Goal: Information Seeking & Learning: Find contact information

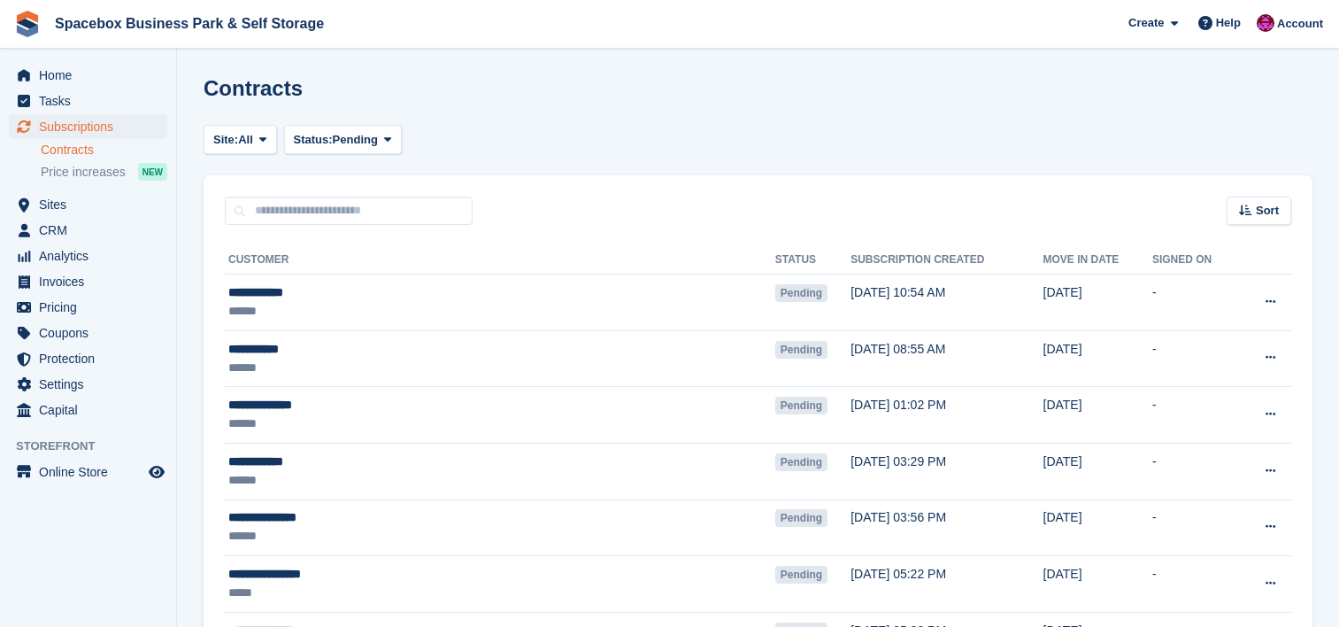
scroll to position [2148, 0]
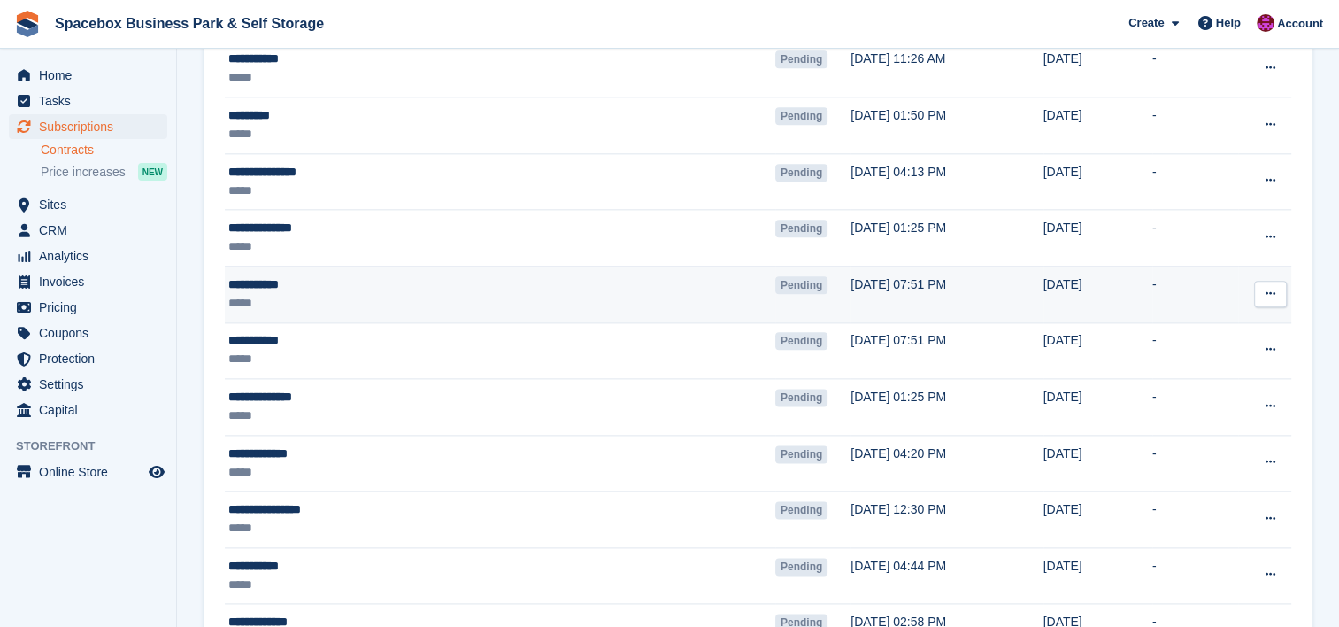
click at [331, 283] on div "**********" at bounding box center [417, 284] width 379 height 19
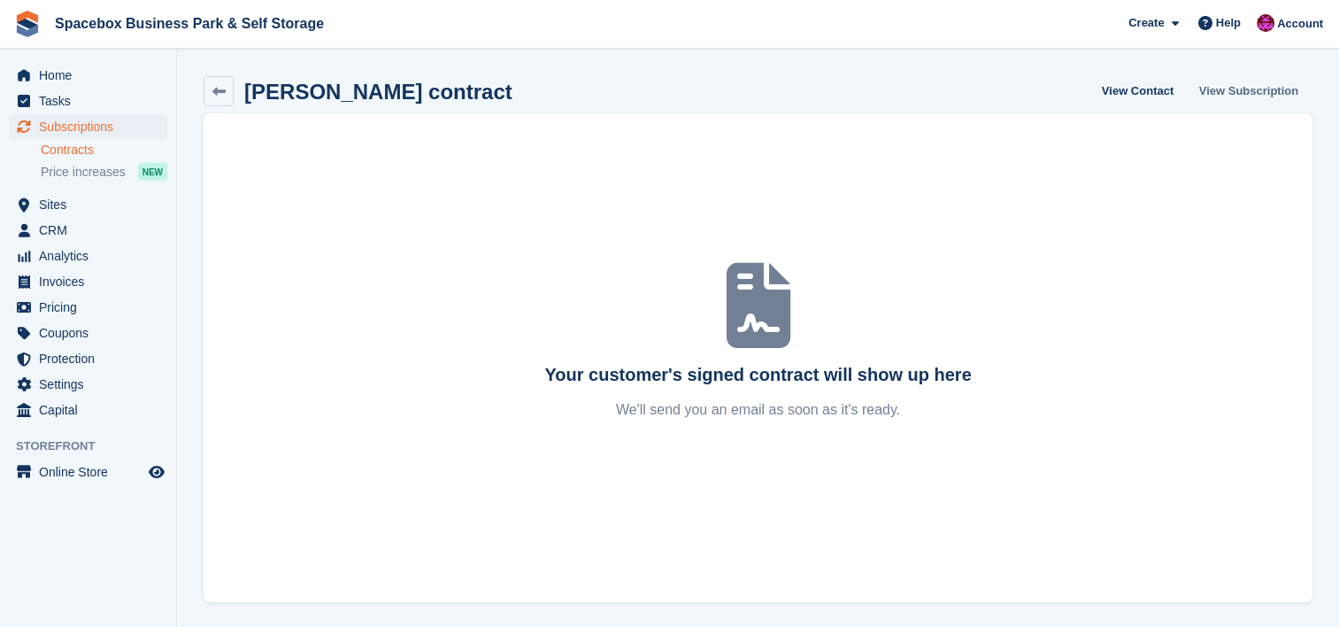
click at [1209, 84] on link "View Subscription" at bounding box center [1248, 90] width 113 height 29
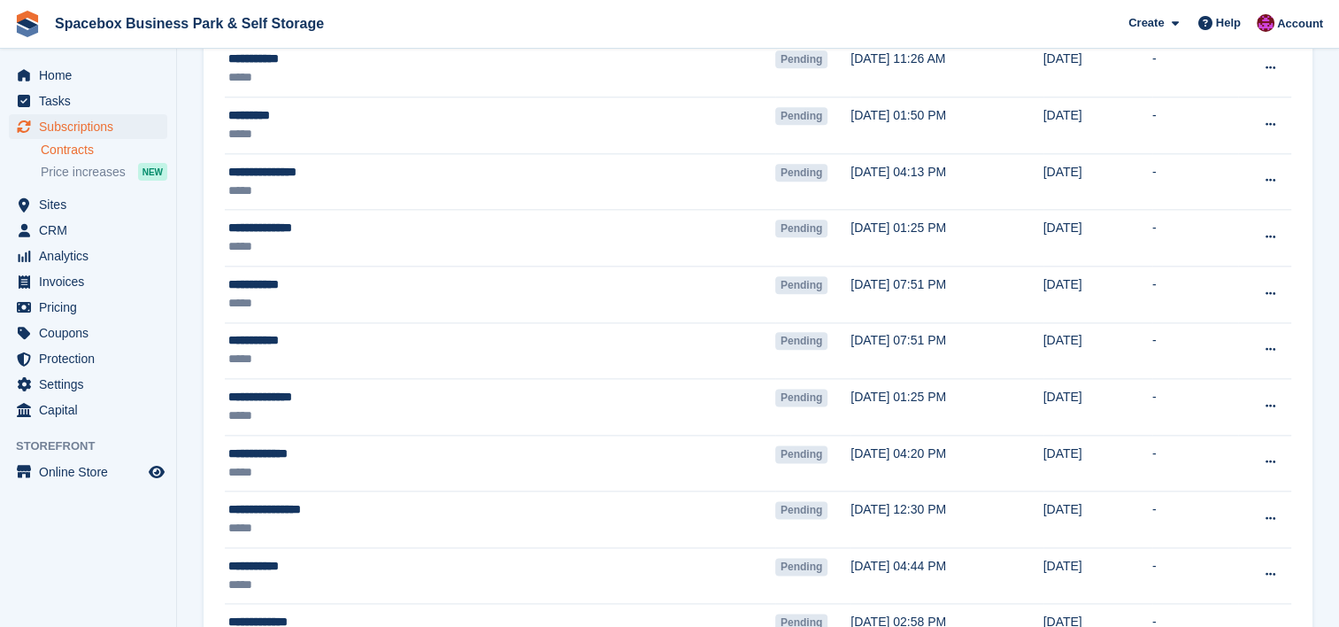
scroll to position [2148, 0]
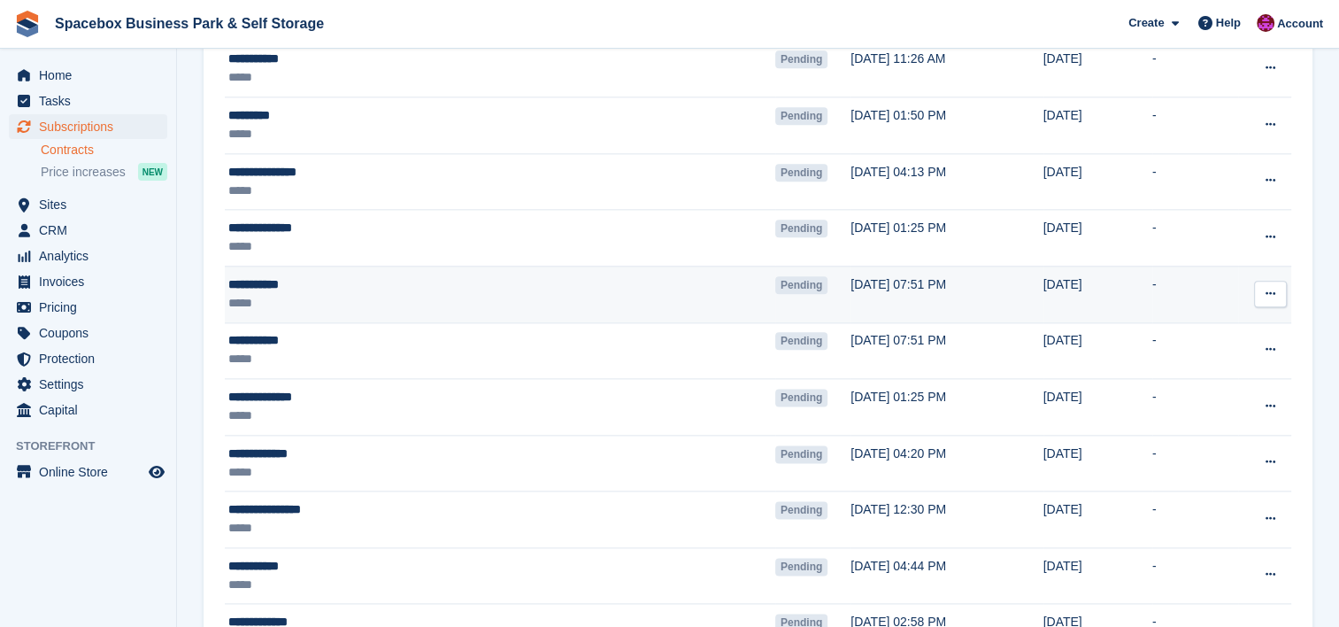
click at [412, 275] on div "**********" at bounding box center [417, 284] width 379 height 19
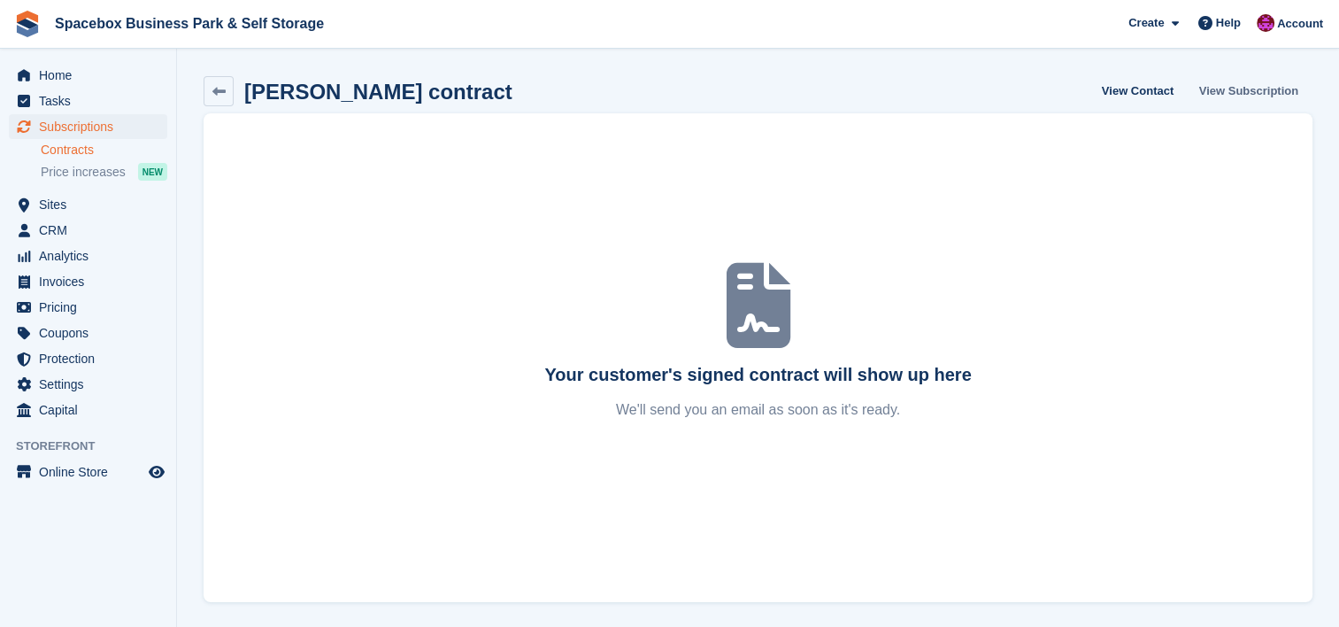
click at [1237, 92] on link "View Subscription" at bounding box center [1248, 90] width 113 height 29
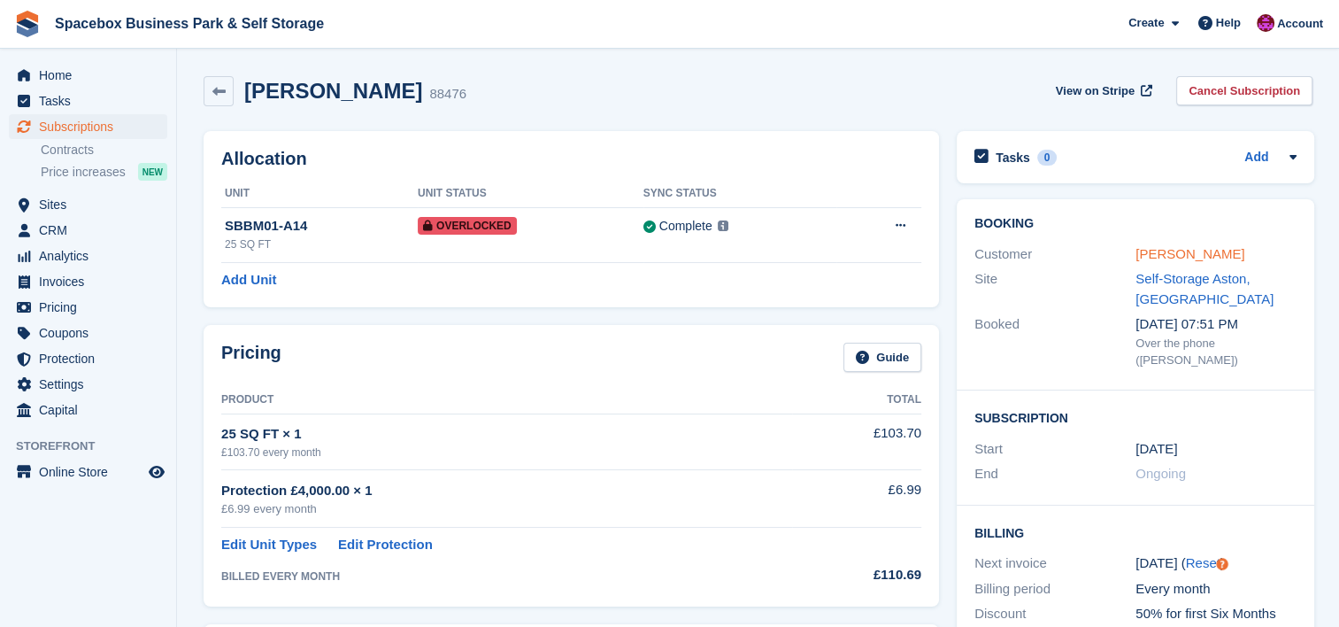
click at [1179, 248] on link "[PERSON_NAME]" at bounding box center [1190, 253] width 109 height 15
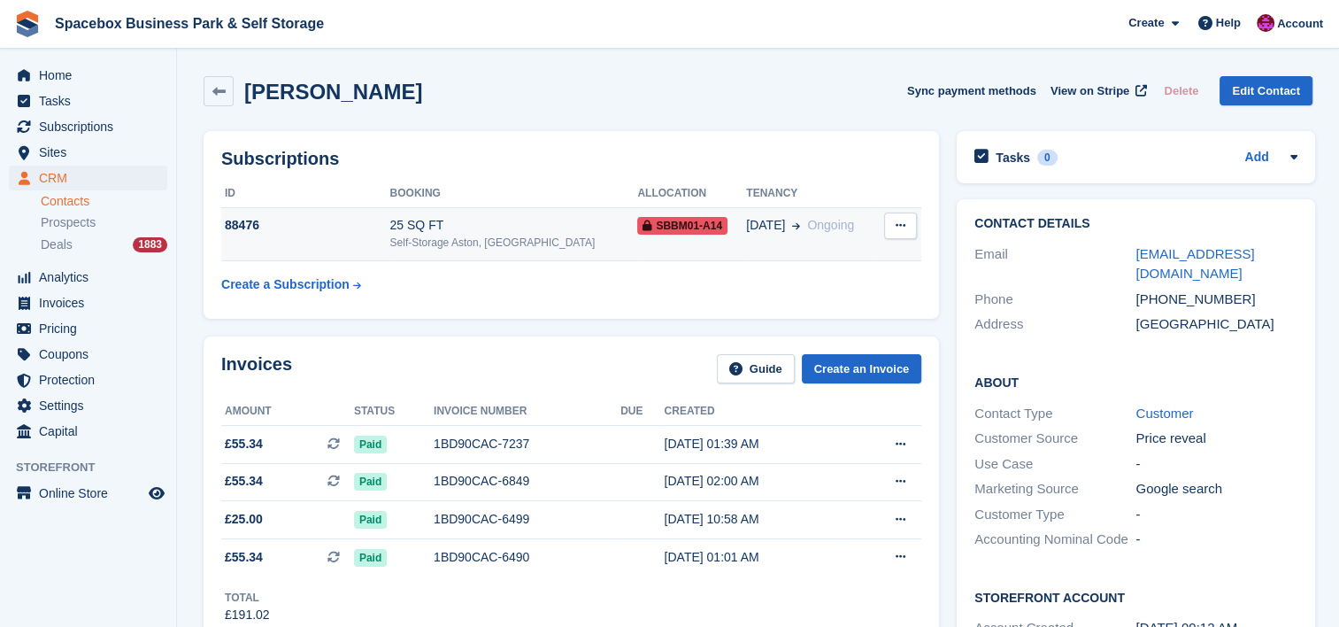
click at [548, 233] on div "25 SQ FT" at bounding box center [514, 225] width 248 height 19
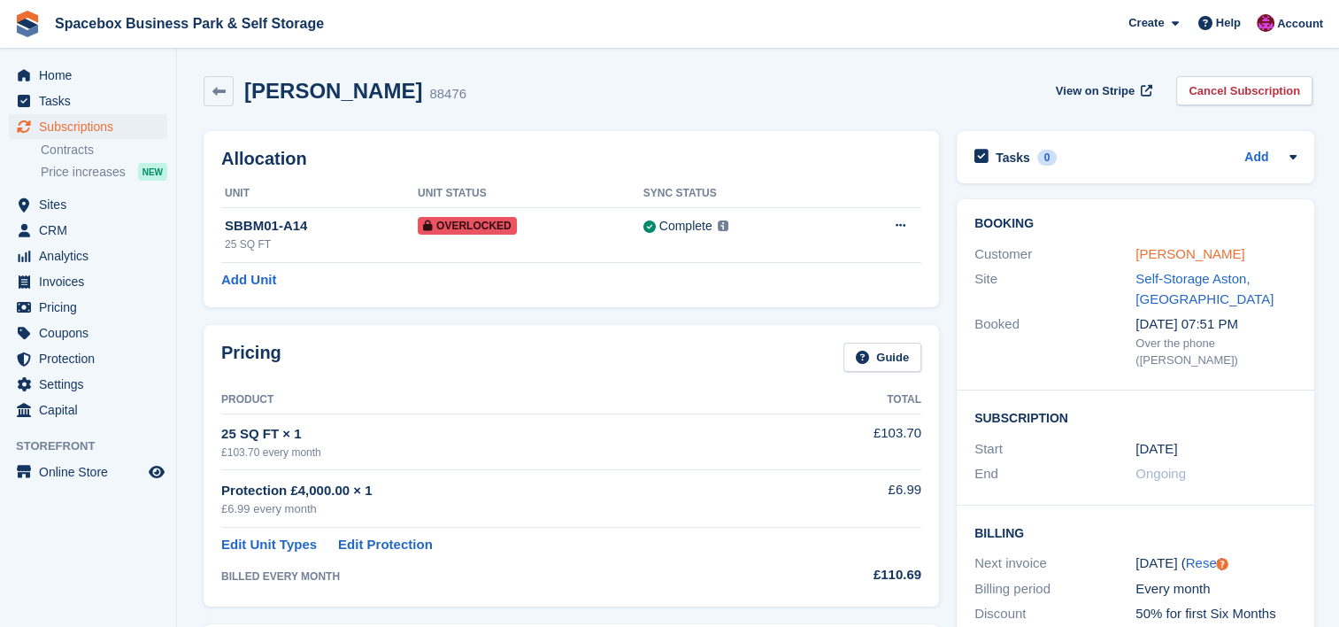
click at [1169, 258] on link "jordan luck" at bounding box center [1190, 253] width 109 height 15
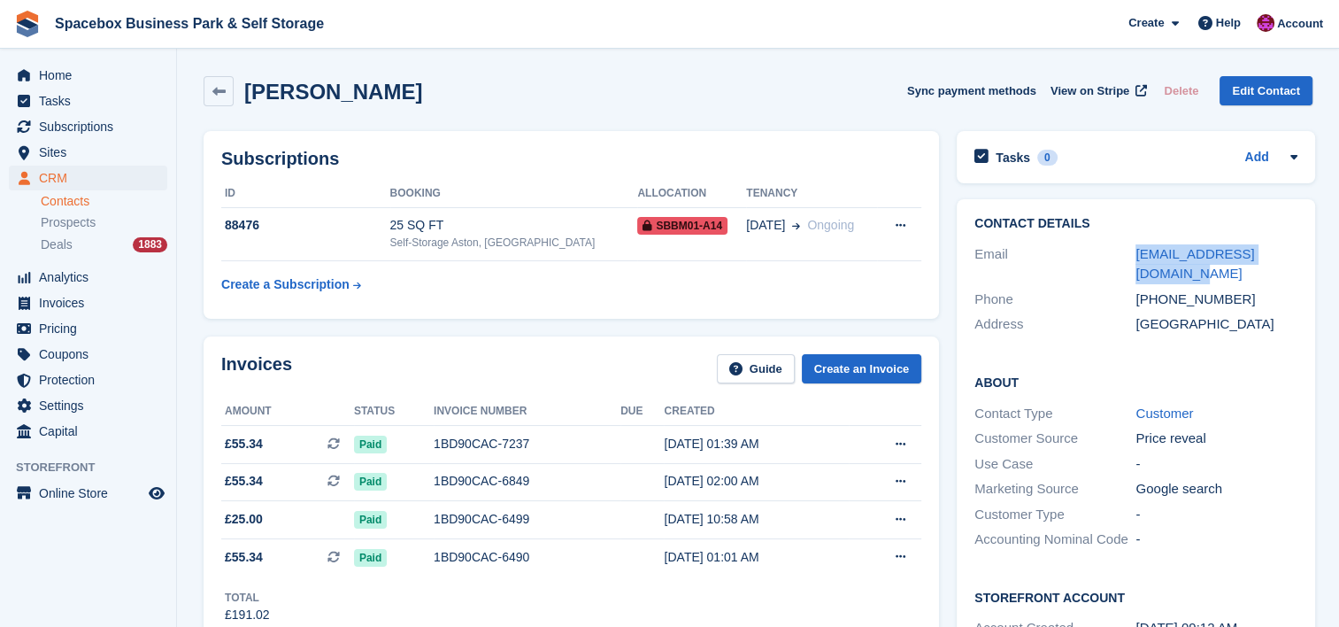
drag, startPoint x: 1159, startPoint y: 276, endPoint x: 1131, endPoint y: 249, distance: 38.8
click at [1131, 249] on div "Email jordanluck4465@gmail.com" at bounding box center [1136, 264] width 322 height 45
copy div "[EMAIL_ADDRESS][DOMAIN_NAME]"
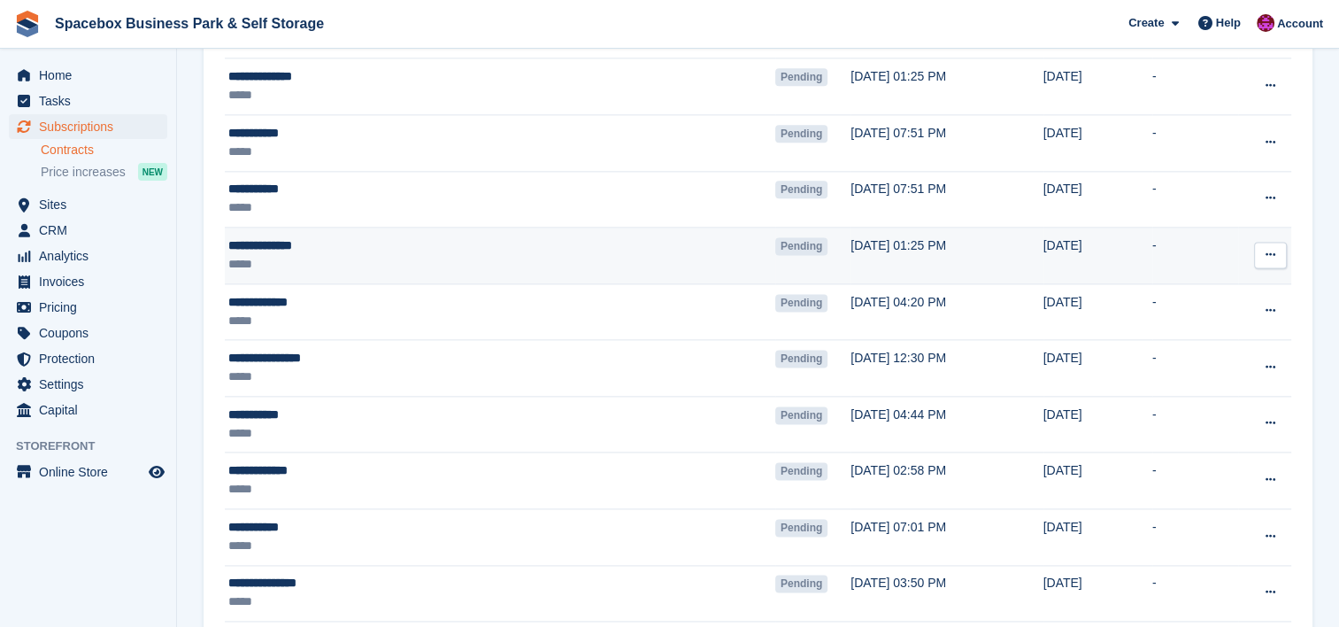
scroll to position [2290, 0]
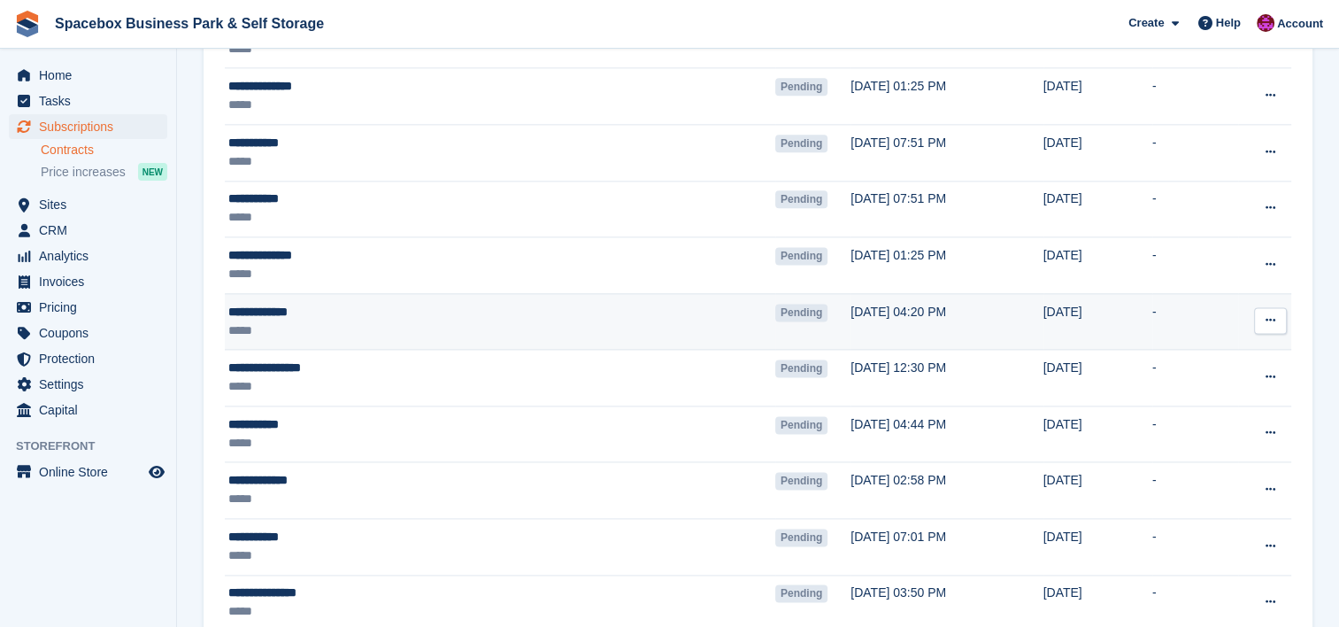
click at [450, 321] on div "*****" at bounding box center [417, 330] width 379 height 19
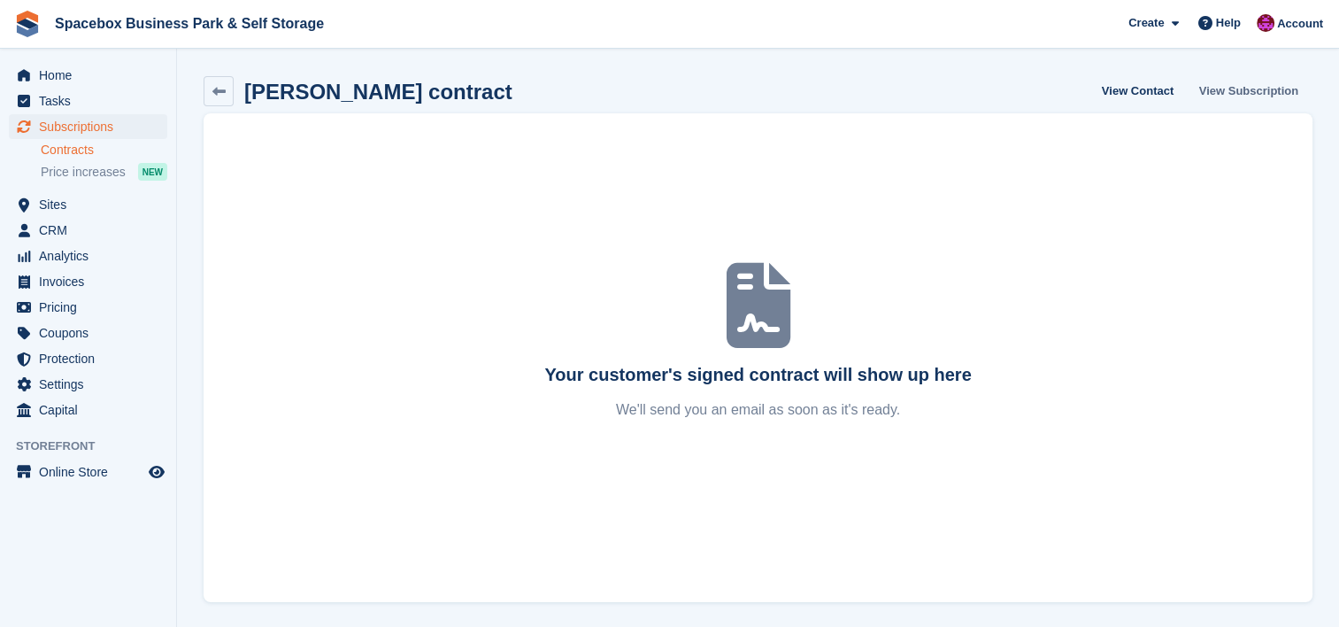
click at [1212, 78] on link "View Subscription" at bounding box center [1248, 90] width 113 height 29
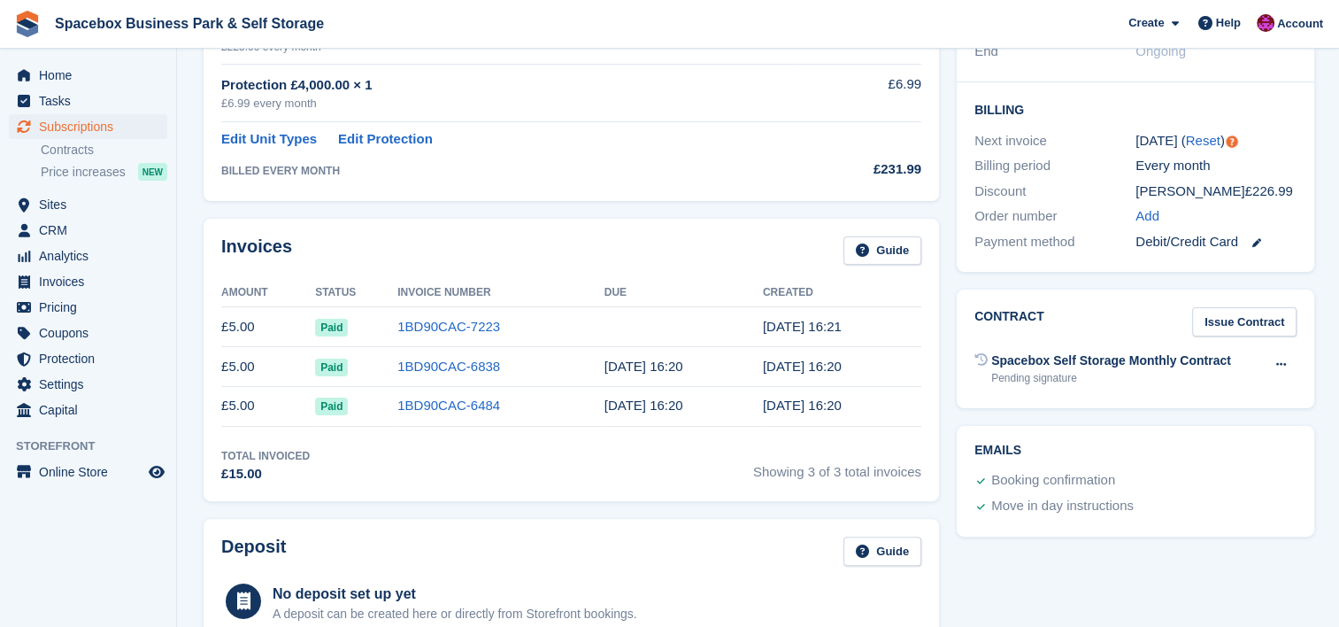
scroll to position [448, 0]
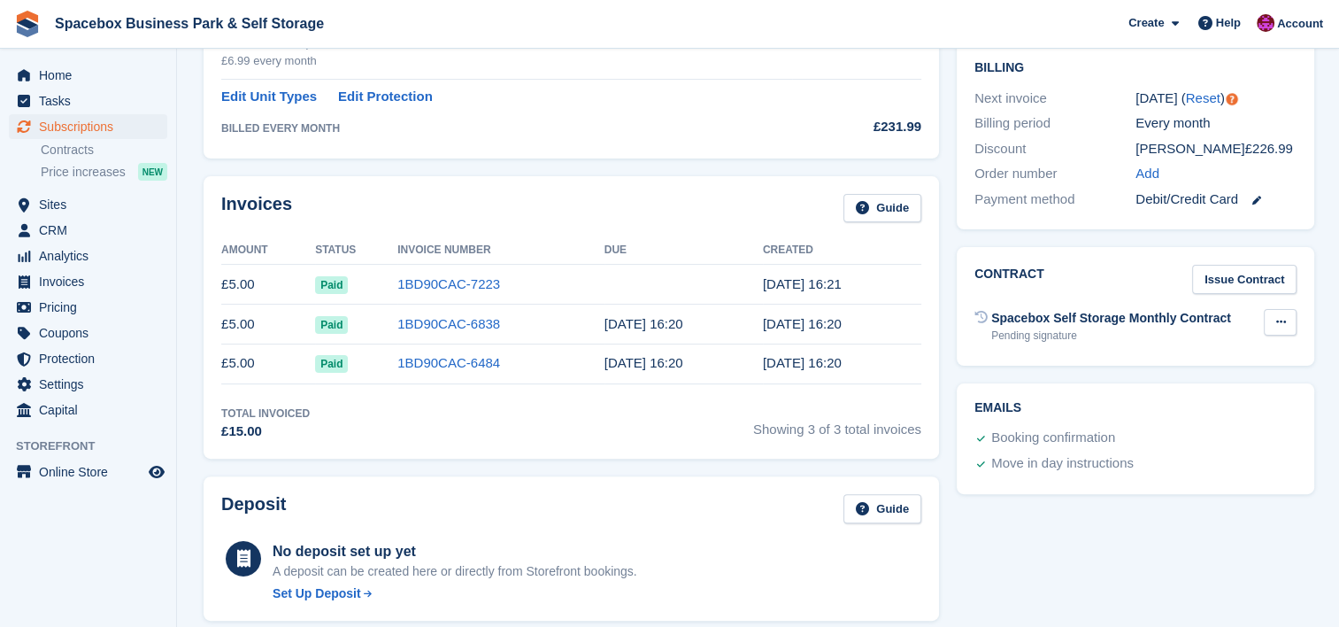
click at [1270, 320] on button at bounding box center [1280, 322] width 33 height 27
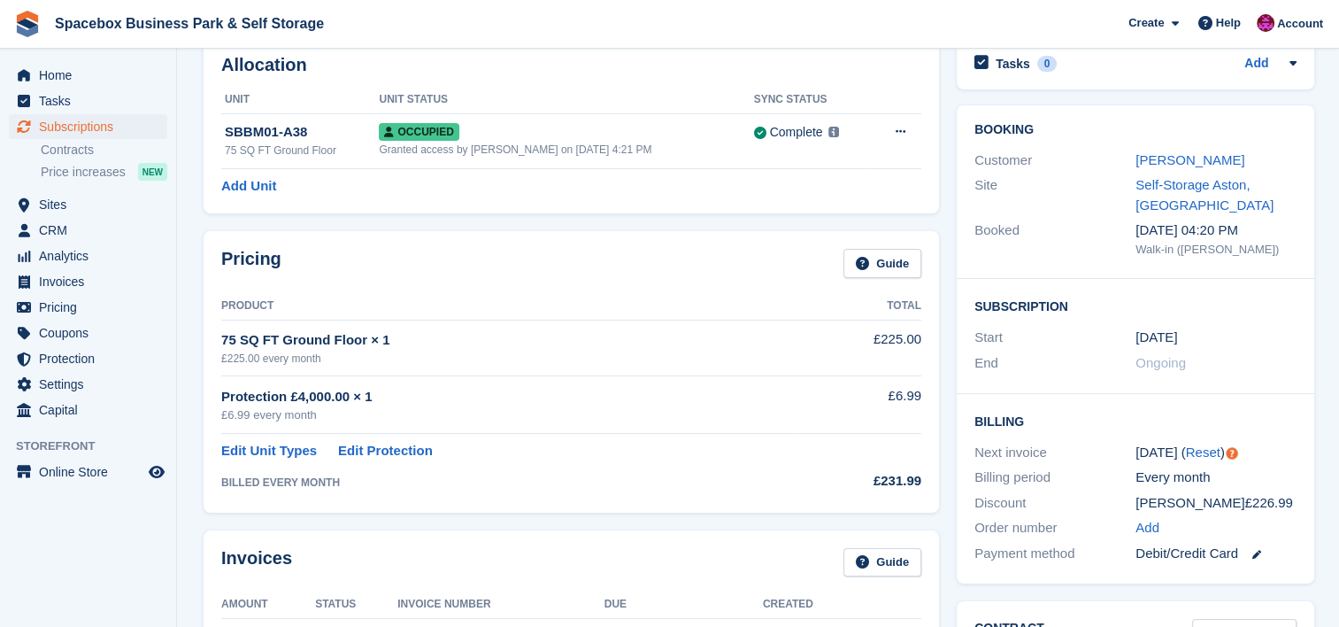
scroll to position [0, 0]
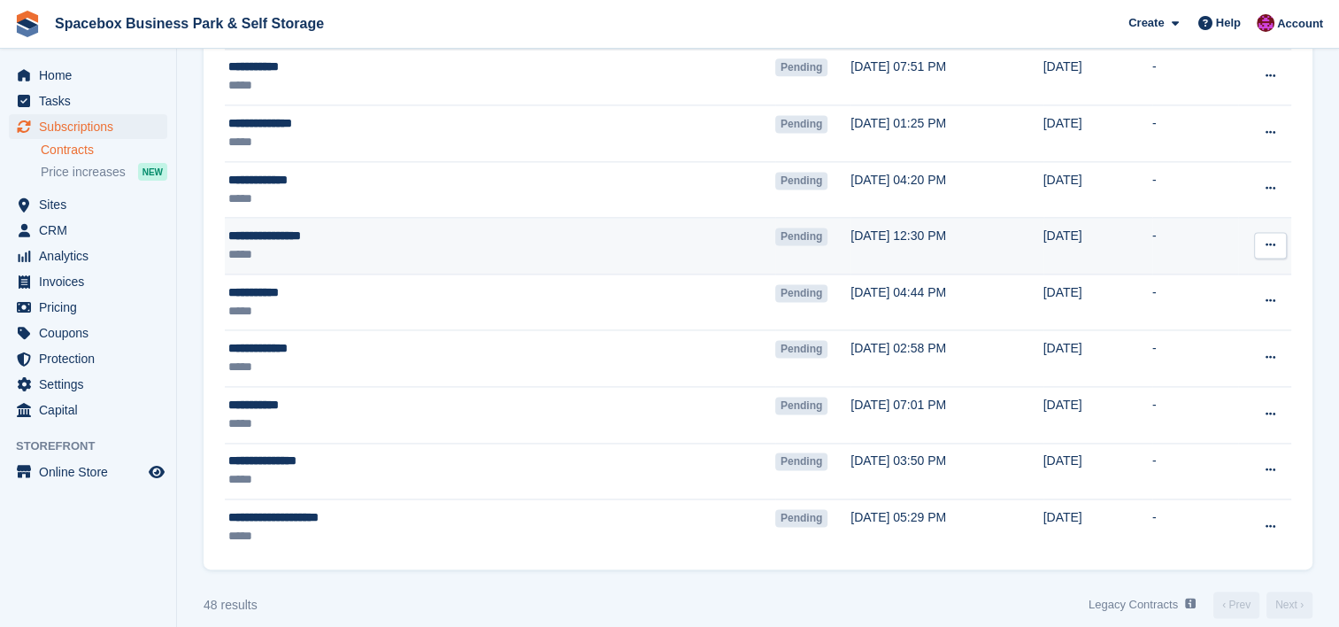
scroll to position [2433, 0]
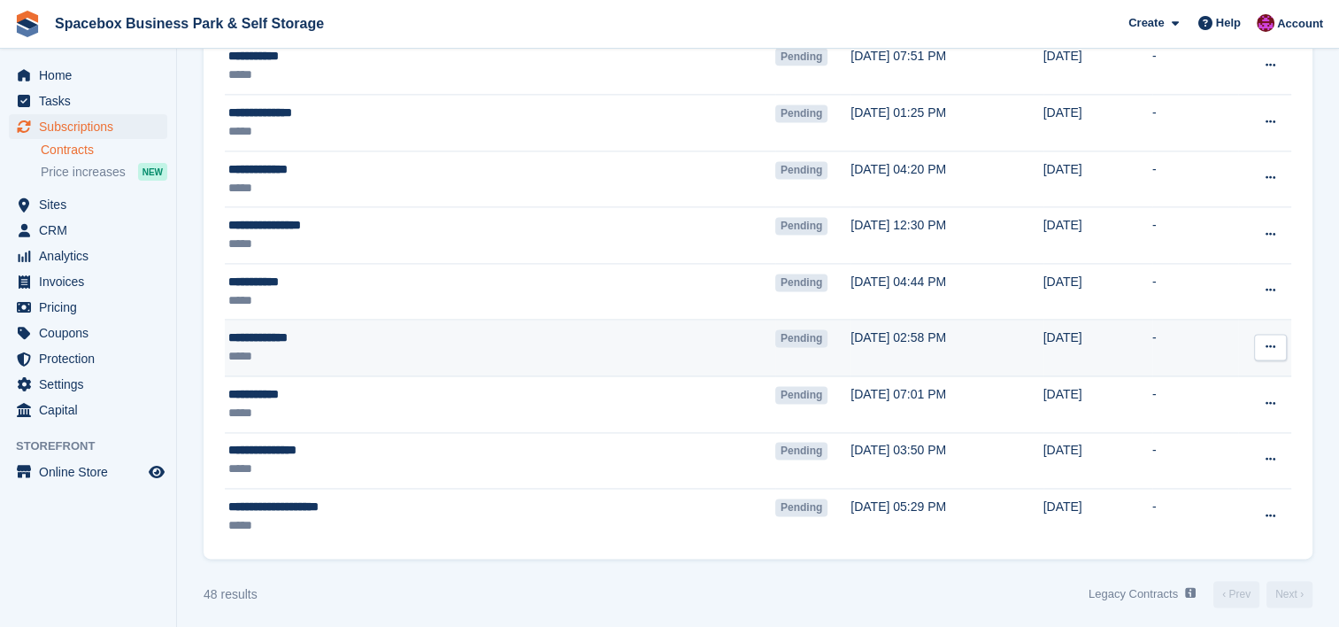
click at [401, 351] on div "*****" at bounding box center [417, 356] width 379 height 19
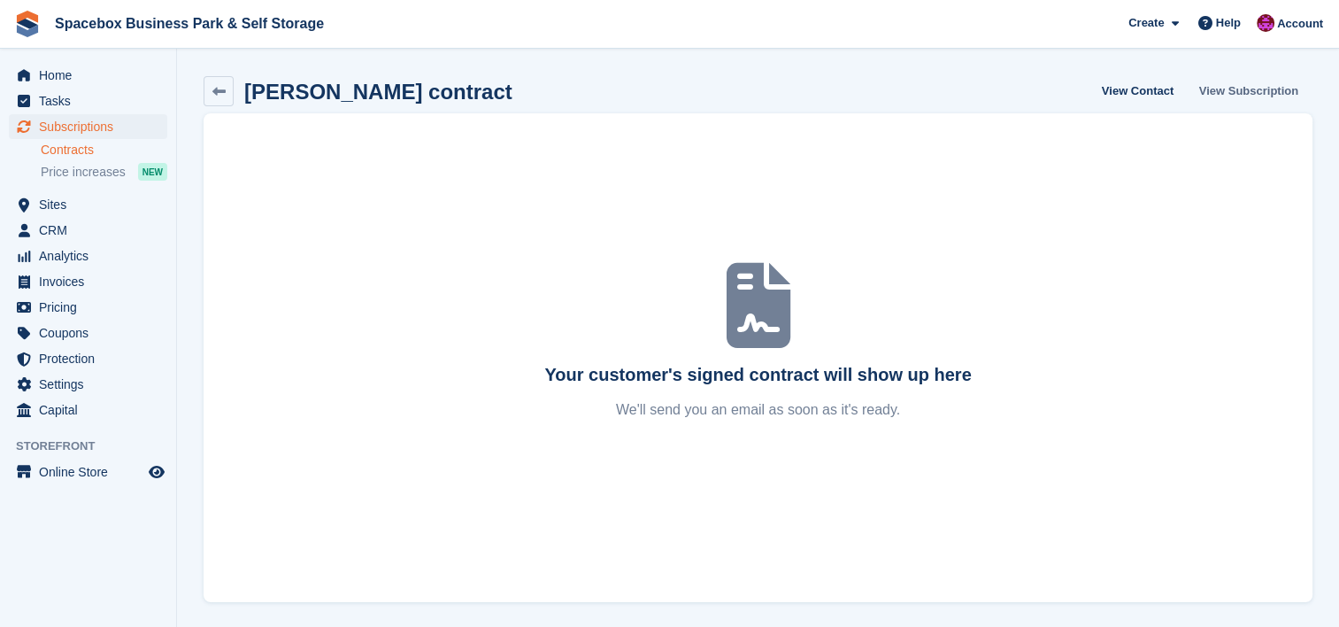
click at [1258, 95] on link "View Subscription" at bounding box center [1248, 90] width 113 height 29
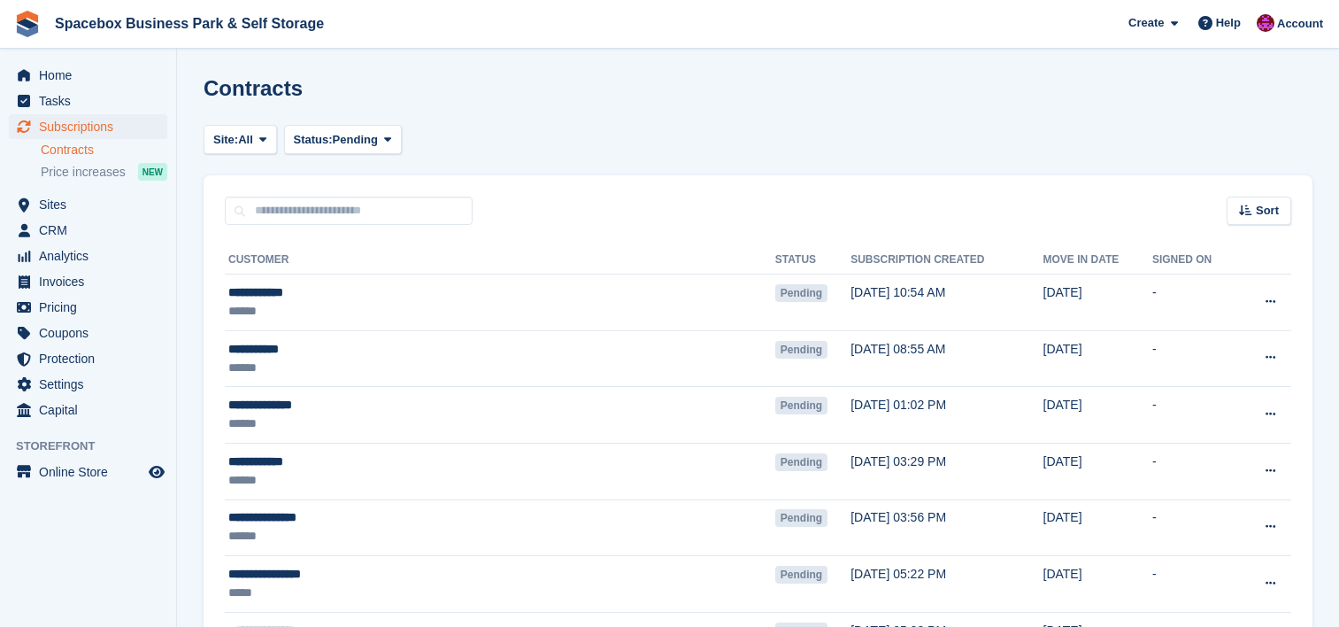
scroll to position [2433, 0]
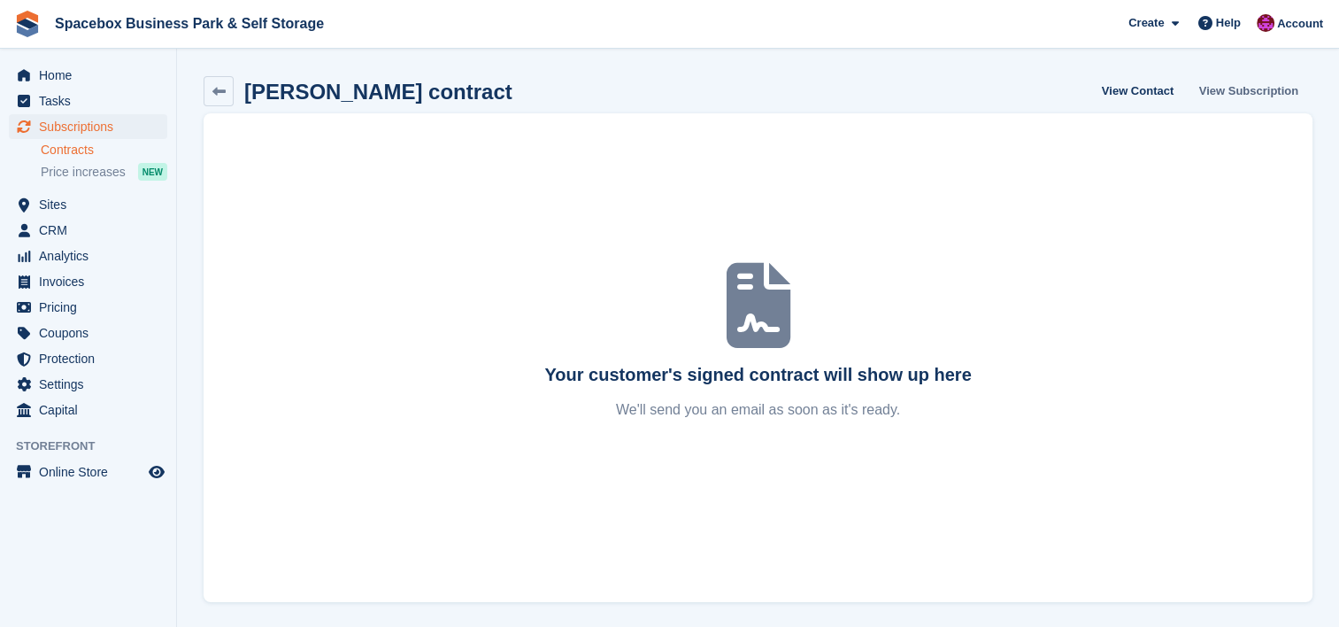
click at [1265, 89] on link "View Subscription" at bounding box center [1248, 90] width 113 height 29
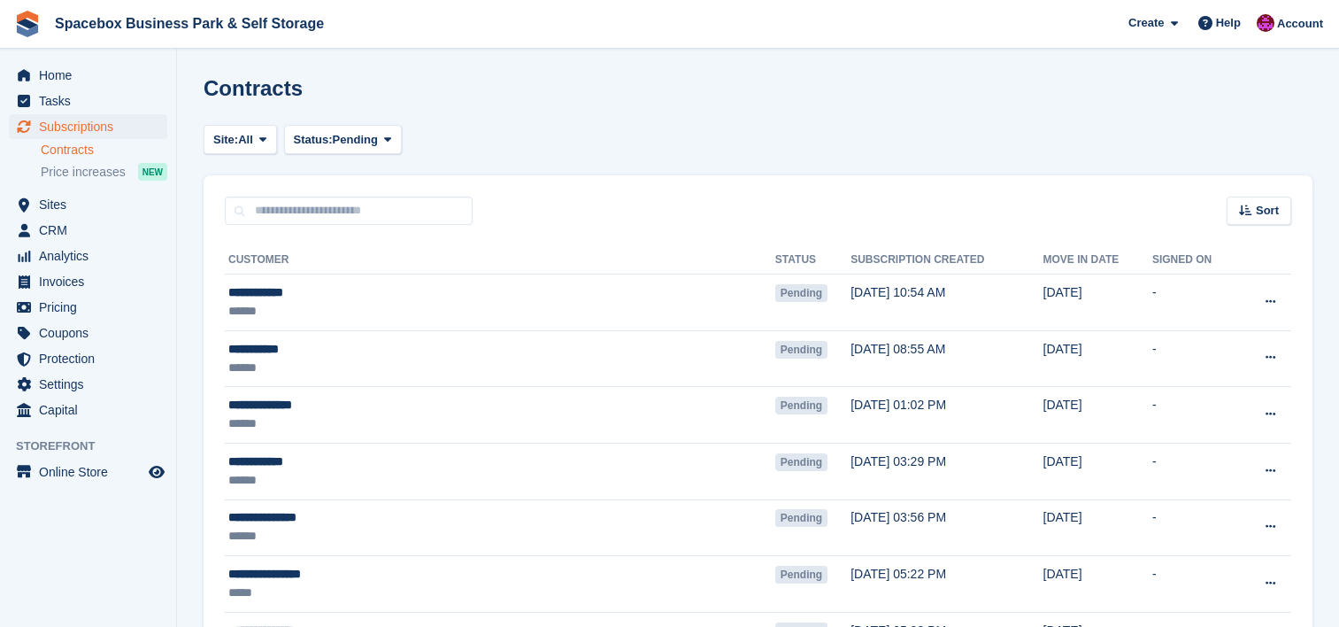
scroll to position [2433, 0]
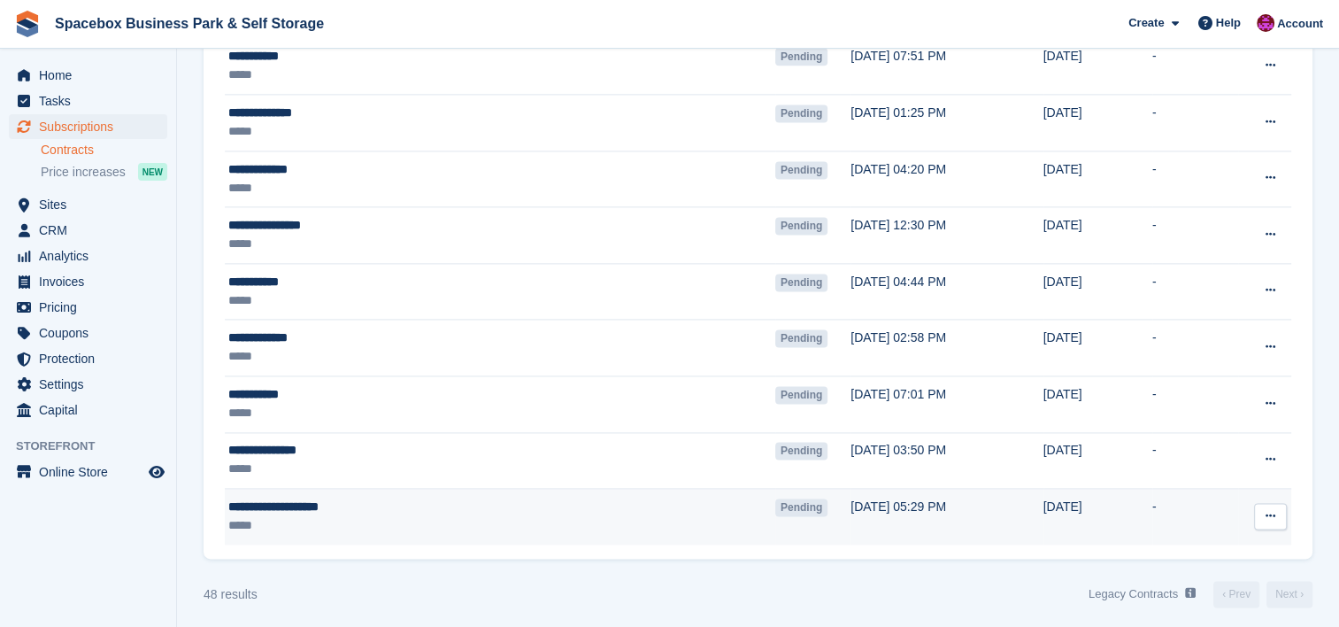
click at [455, 489] on td "**********" at bounding box center [500, 517] width 551 height 56
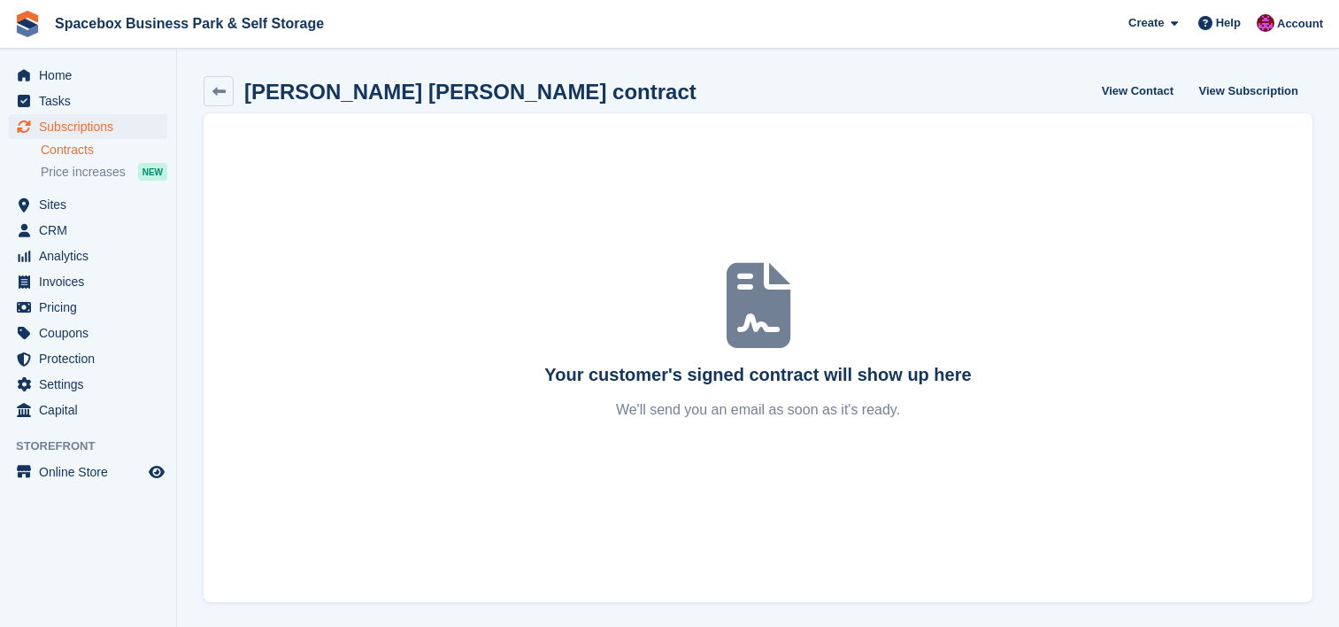
click at [458, 461] on div "Your customer's signed contract will show up here We'll send you an email as so…" at bounding box center [758, 357] width 1109 height 489
click at [1261, 93] on link "View Subscription" at bounding box center [1248, 90] width 113 height 29
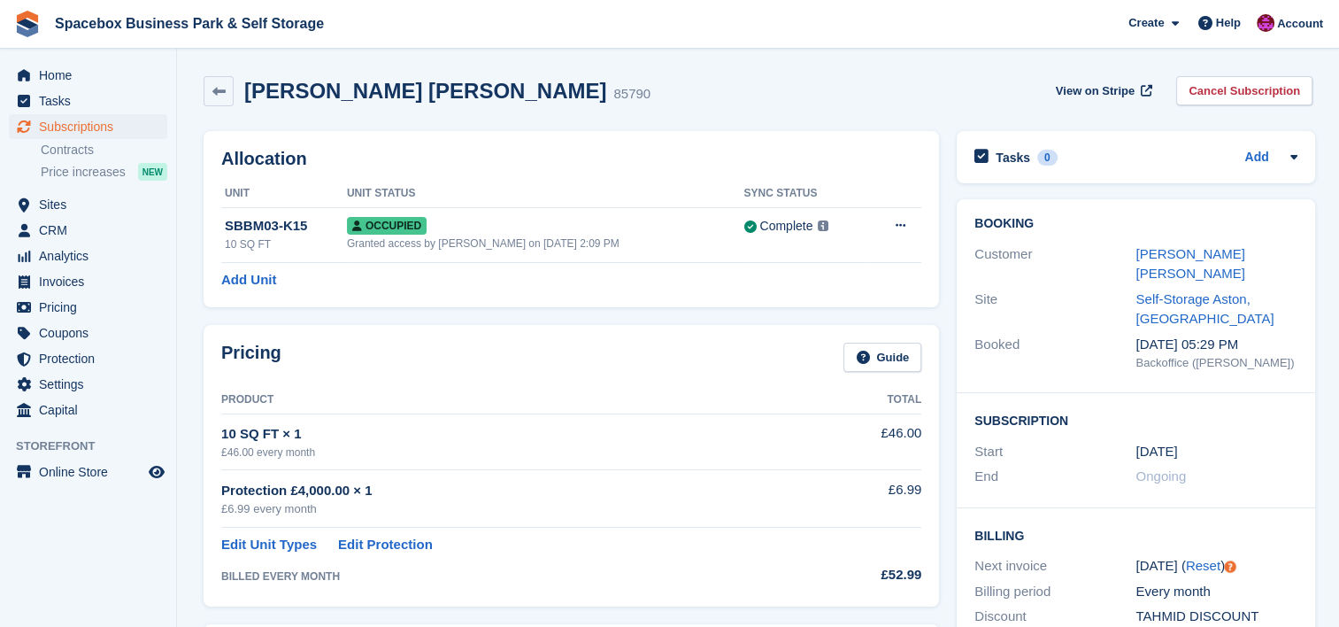
click at [1169, 273] on div "MOHMMED TAHMID BELAL" at bounding box center [1216, 264] width 161 height 40
click at [1163, 273] on link "MOHMMED TAHMID BELAL" at bounding box center [1190, 263] width 109 height 35
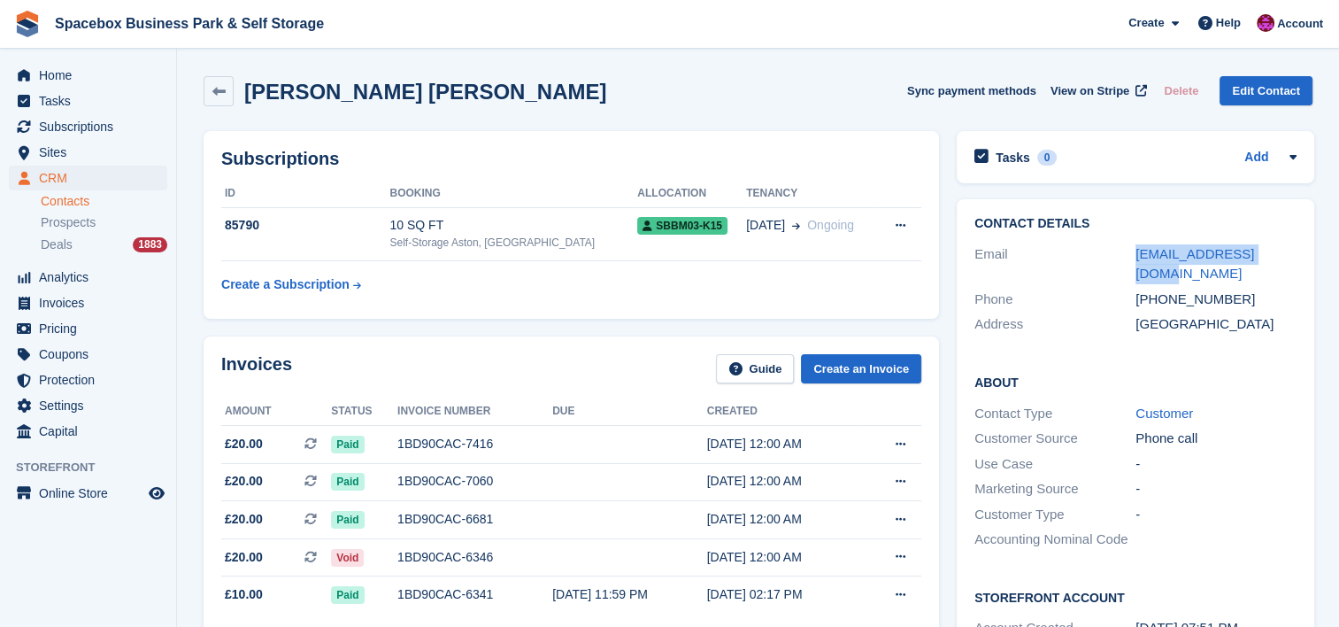
drag, startPoint x: 1284, startPoint y: 251, endPoint x: 1122, endPoint y: 241, distance: 163.2
click at [1122, 242] on div "Email mtb31398@hotmail.com" at bounding box center [1136, 264] width 322 height 45
copy div "mtb31398@hotmail.com"
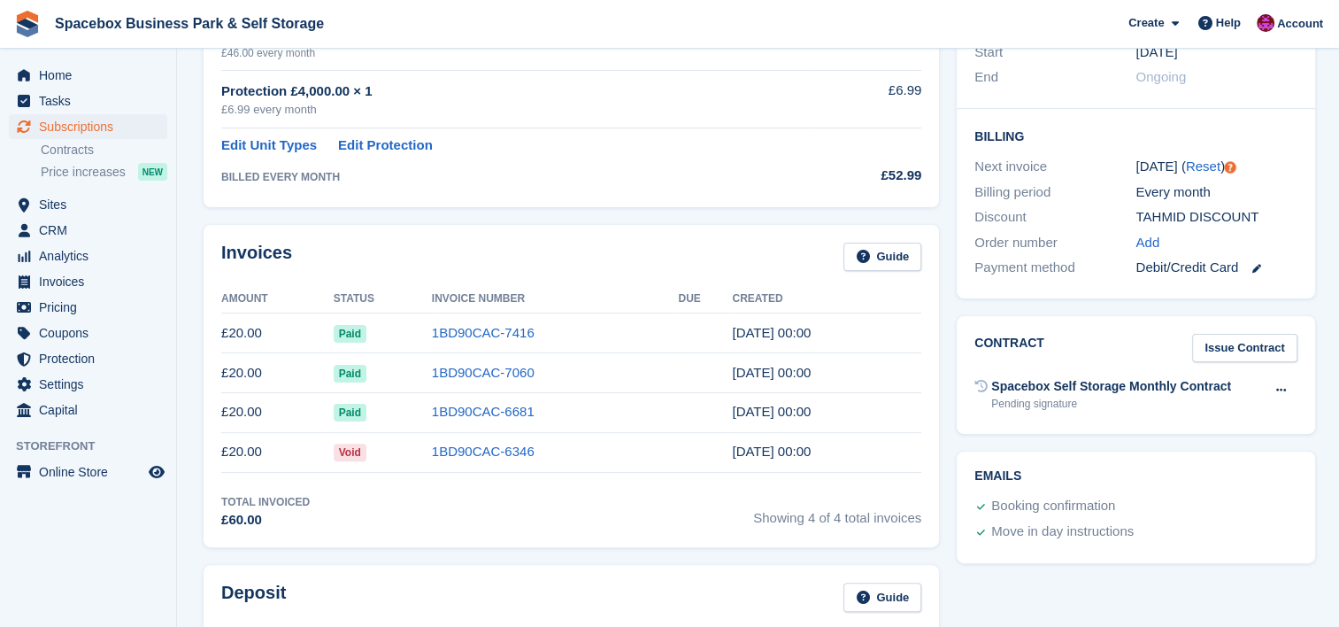
scroll to position [401, 0]
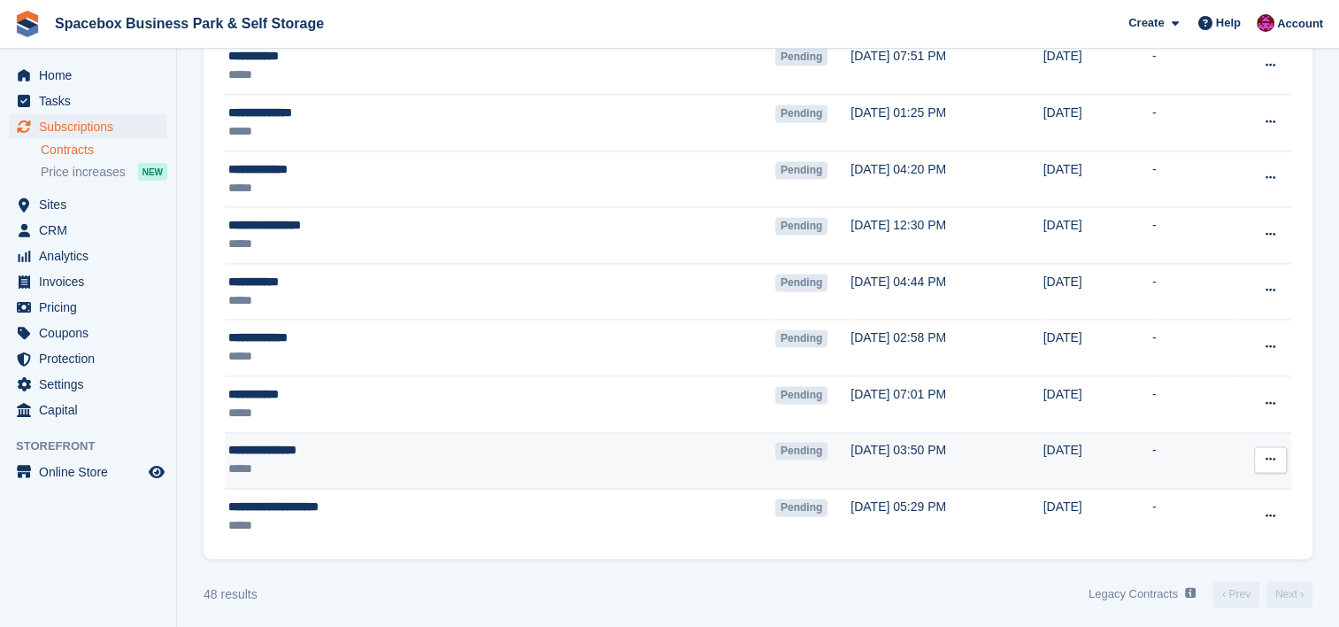
scroll to position [2433, 0]
click at [385, 447] on div "**********" at bounding box center [417, 450] width 379 height 19
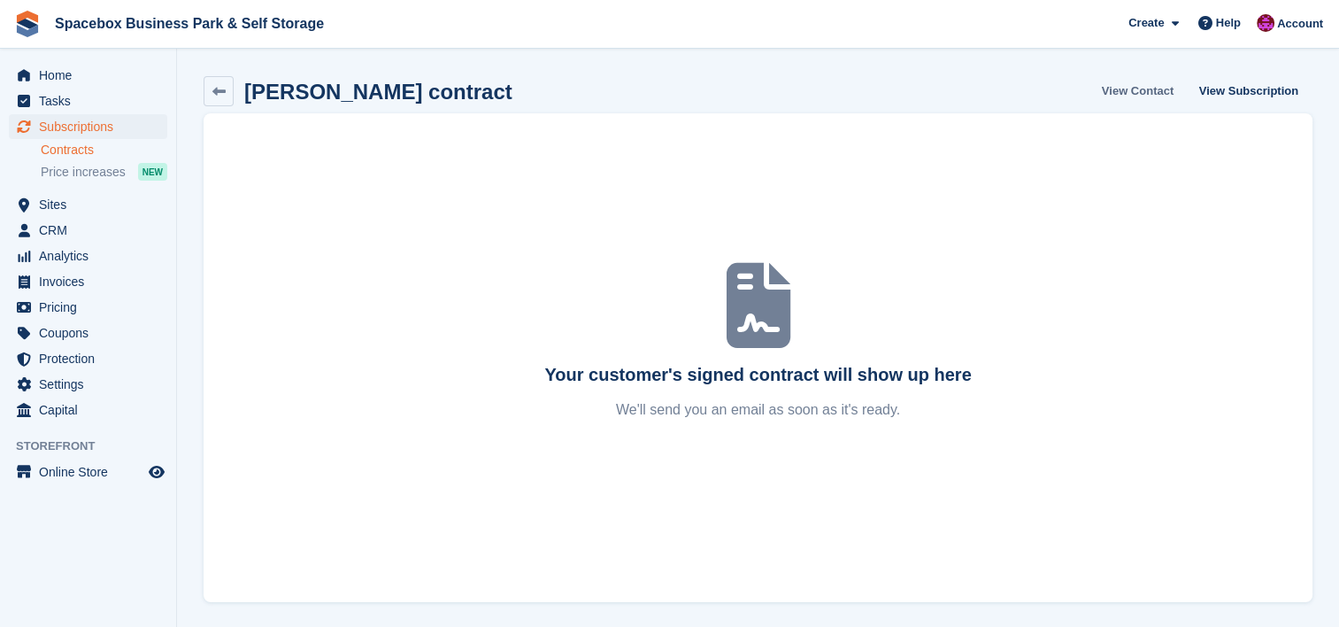
click at [1170, 88] on link "View Contact" at bounding box center [1138, 90] width 86 height 29
click at [1261, 98] on link "View Subscription" at bounding box center [1248, 90] width 113 height 29
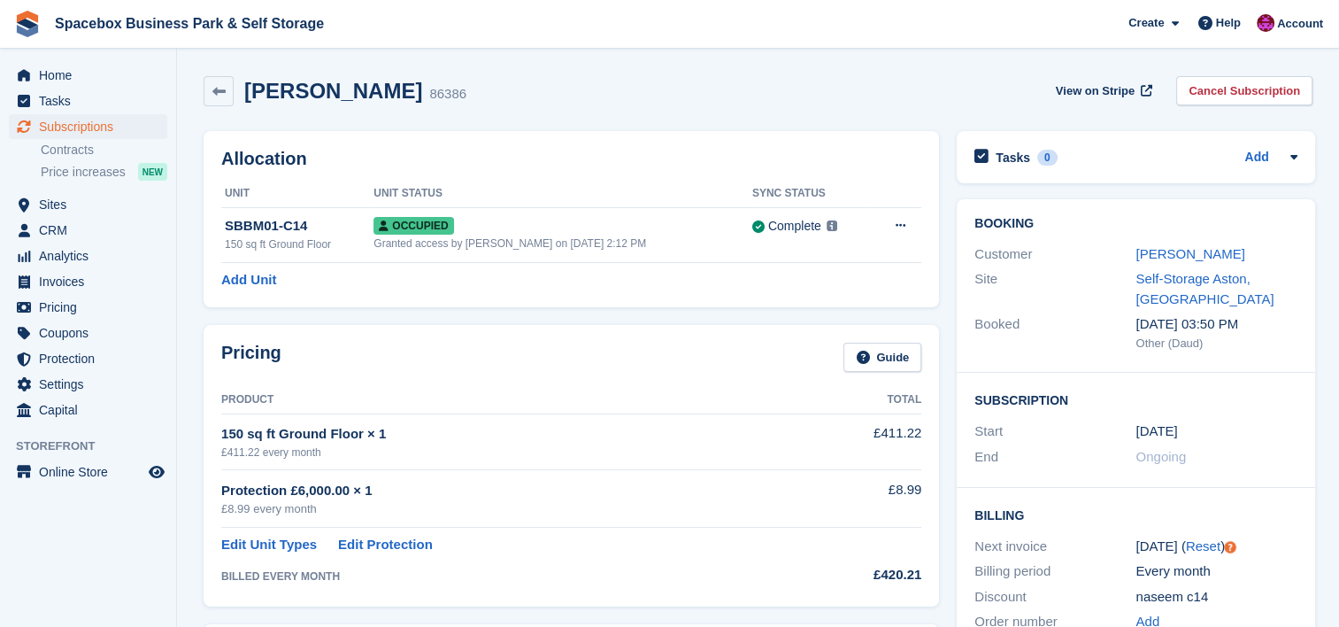
click at [59, 559] on aside "Home Tasks Subscriptions Subscriptions Subscriptions Contracts Price increases …" at bounding box center [88, 318] width 176 height 538
